Goal: Transaction & Acquisition: Purchase product/service

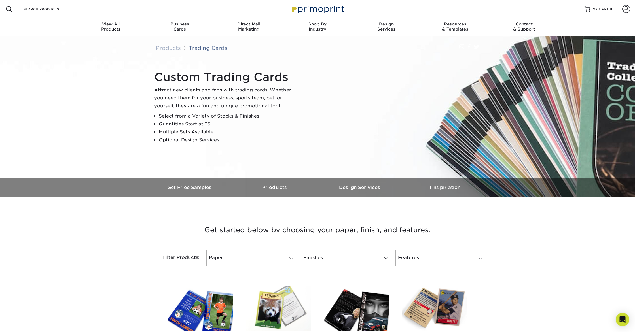
click at [243, 266] on link "Paper" at bounding box center [251, 258] width 90 height 16
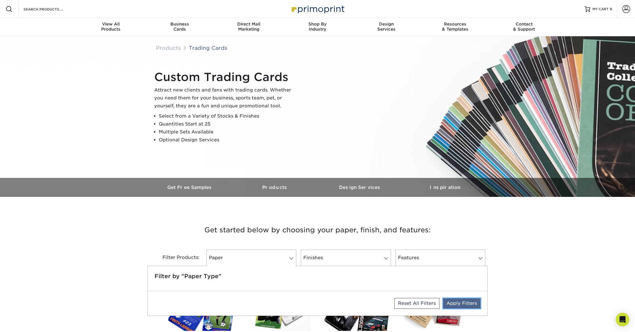
click at [455, 303] on link "Apply Filters" at bounding box center [461, 303] width 37 height 10
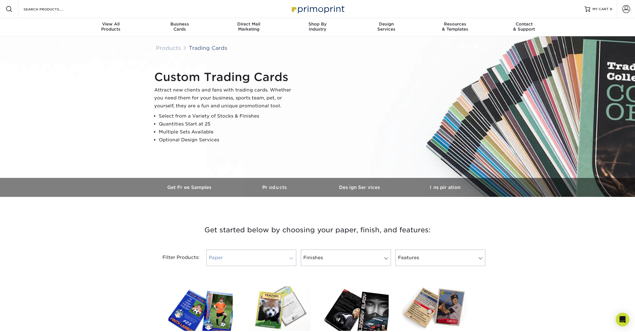
click at [230, 258] on link "Paper" at bounding box center [251, 258] width 90 height 16
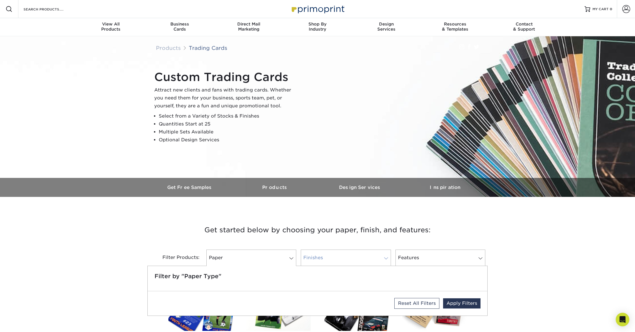
click at [344, 259] on link "Finishes" at bounding box center [346, 258] width 90 height 16
click at [437, 256] on link "Features" at bounding box center [440, 258] width 90 height 16
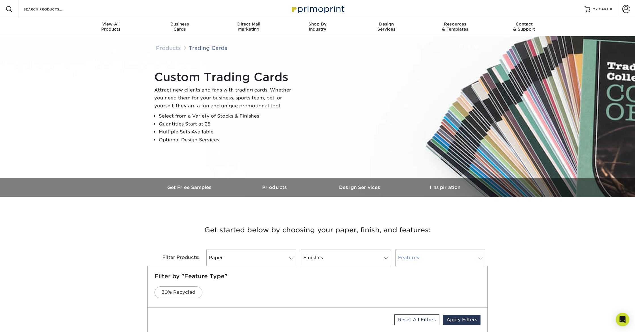
click at [434, 258] on link "Features" at bounding box center [440, 258] width 90 height 16
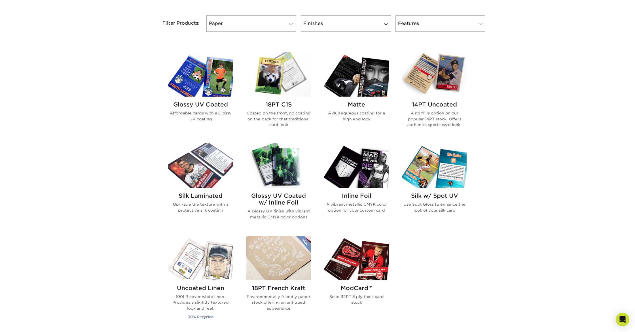
scroll to position [235, 0]
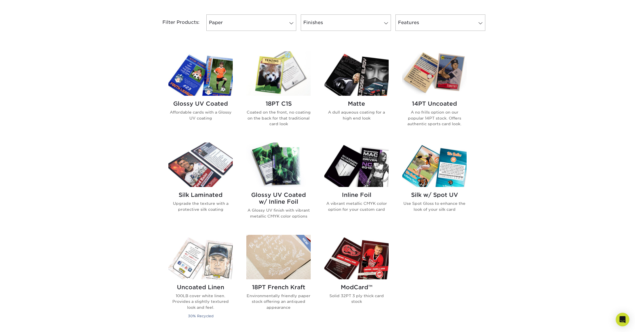
click at [193, 80] on img at bounding box center [200, 73] width 64 height 44
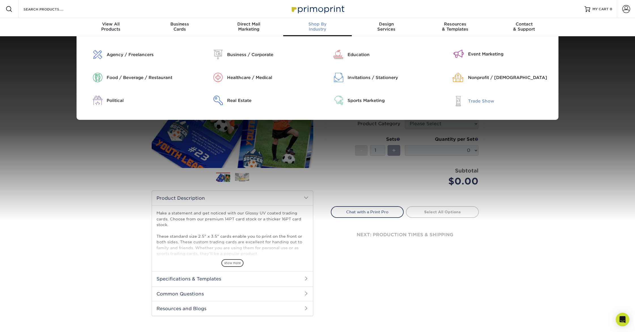
click at [469, 100] on div "Trade Show" at bounding box center [511, 101] width 86 height 6
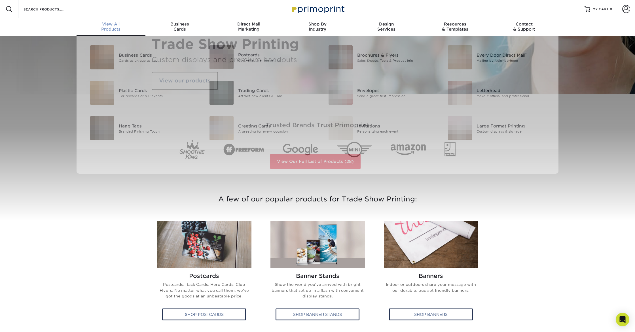
click at [111, 21] on link "View All Products" at bounding box center [111, 27] width 69 height 18
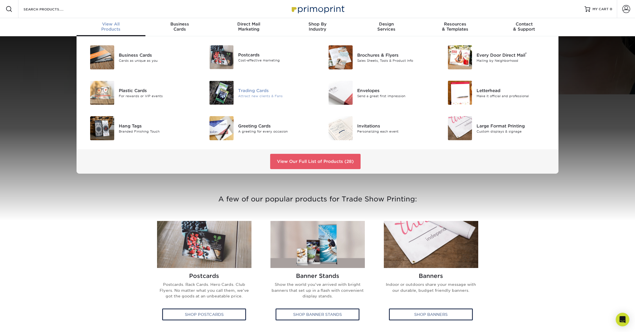
click at [250, 89] on div "Trading Cards" at bounding box center [275, 90] width 75 height 6
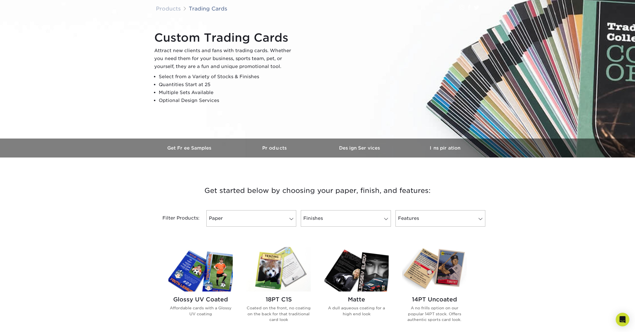
scroll to position [44, 0]
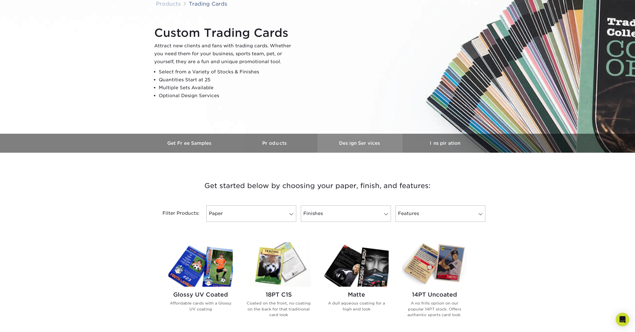
click at [361, 146] on link "Design Services" at bounding box center [359, 143] width 85 height 19
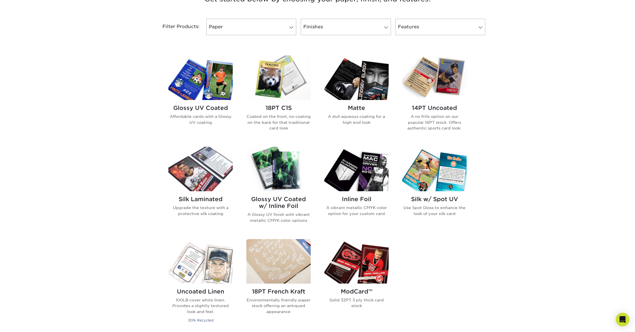
scroll to position [230, 0]
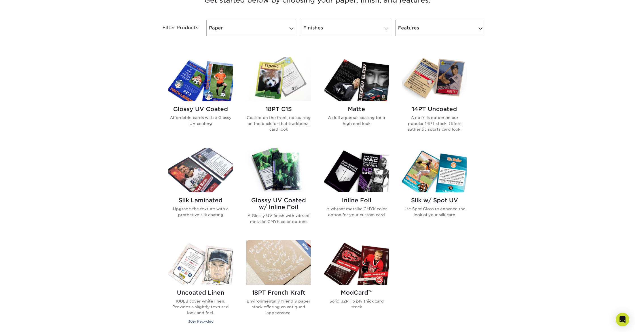
click at [209, 101] on img at bounding box center [200, 79] width 64 height 44
